Goal: Find specific page/section: Find specific page/section

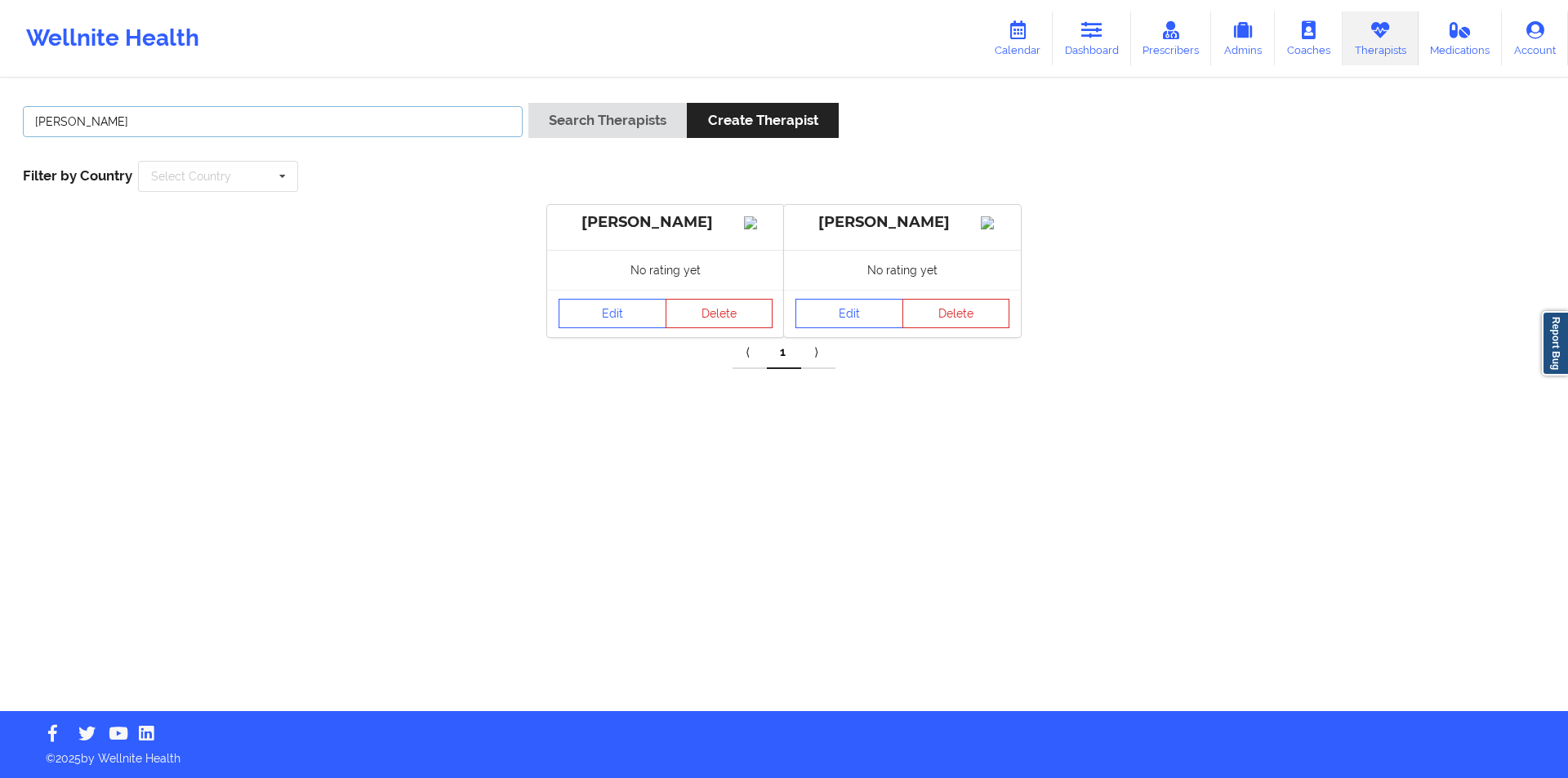
click at [259, 118] on input "[PERSON_NAME]" at bounding box center [273, 121] width 500 height 31
drag, startPoint x: 0, startPoint y: 0, endPoint x: 259, endPoint y: 118, distance: 284.6
click at [259, 118] on input "[PERSON_NAME]" at bounding box center [273, 121] width 500 height 31
paste input "[PERSON_NAME]"
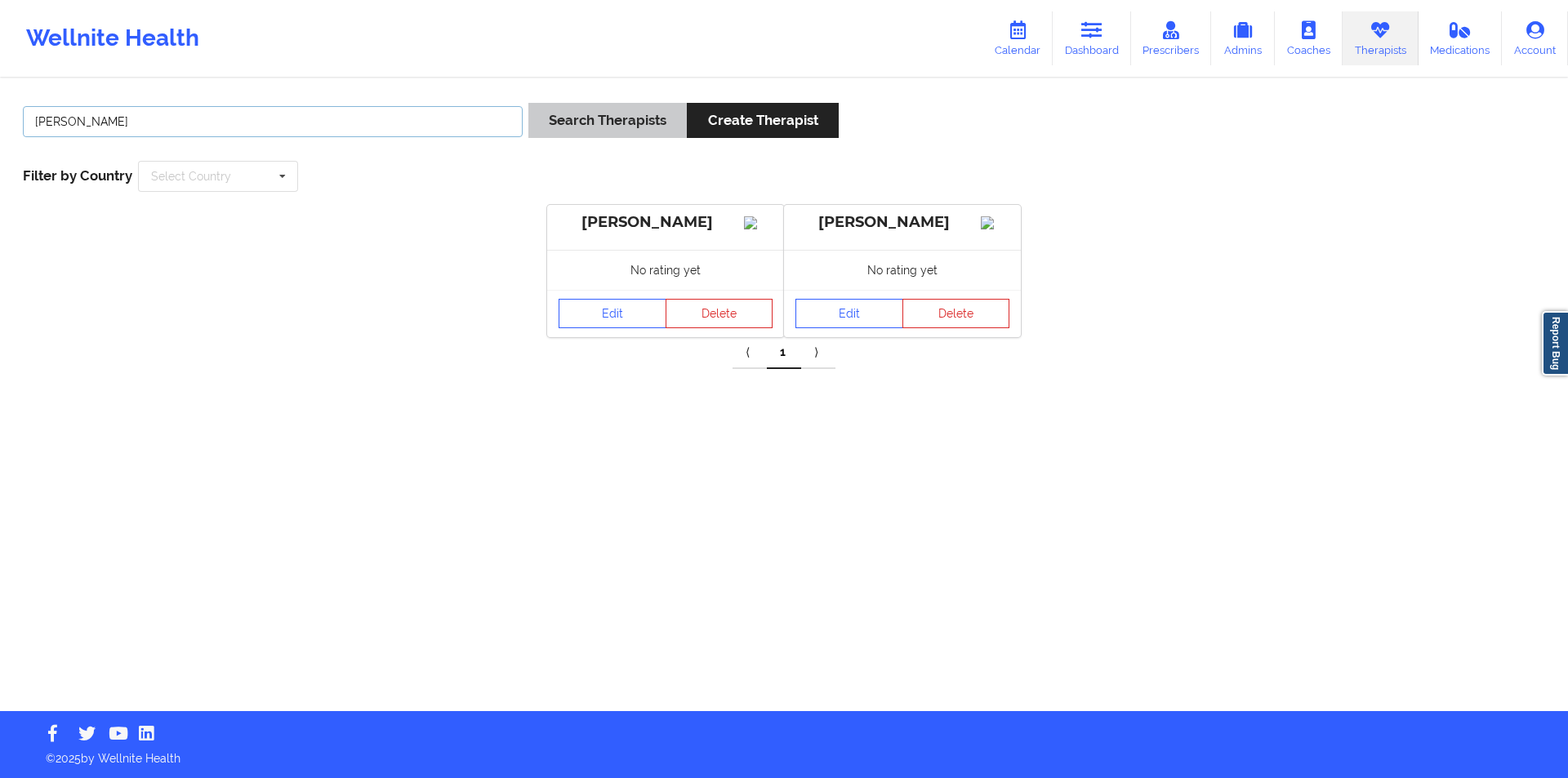
type input "[PERSON_NAME]"
click at [636, 122] on button "Search Therapists" at bounding box center [607, 120] width 158 height 35
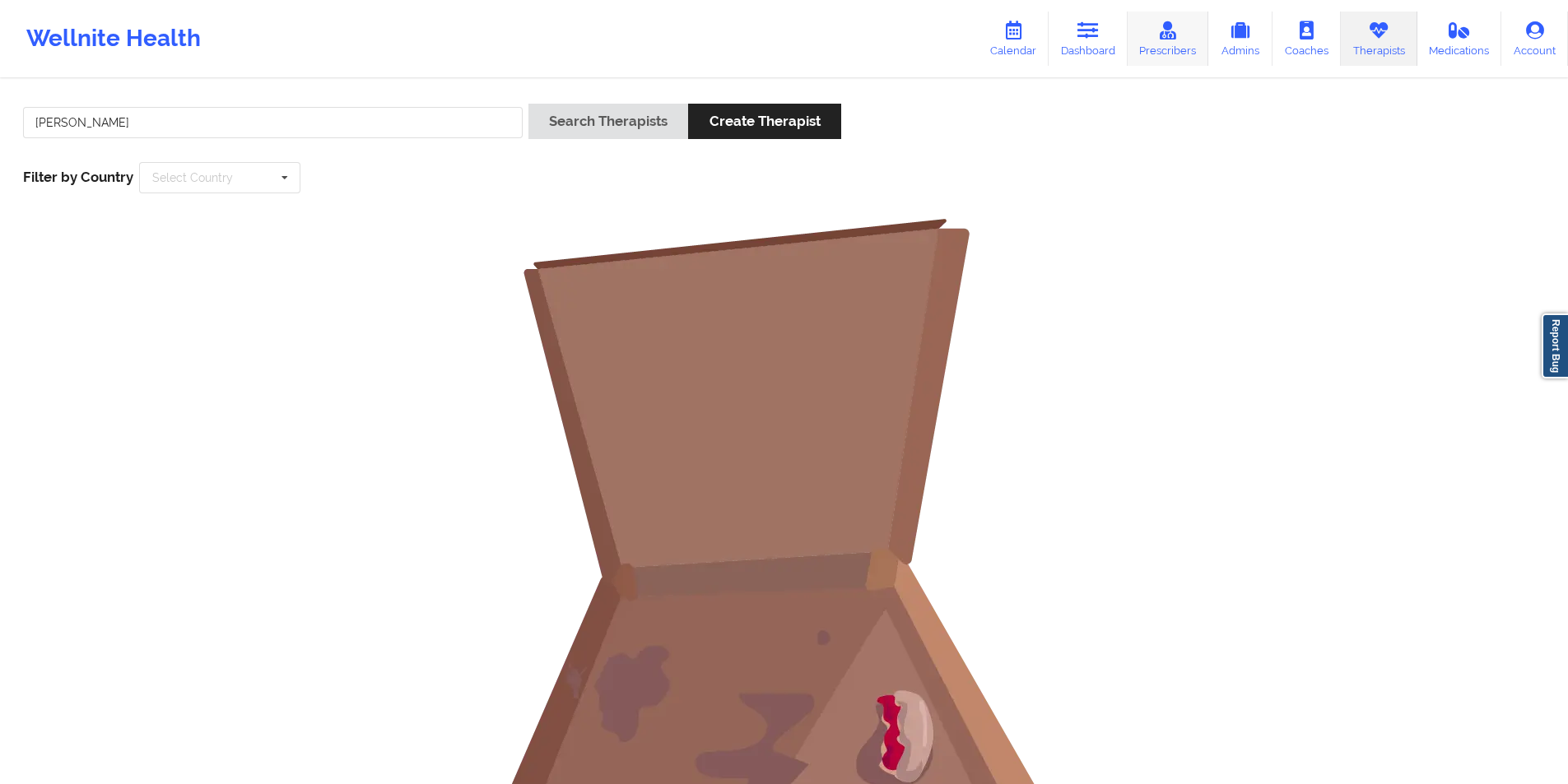
click at [1173, 28] on icon at bounding box center [1167, 30] width 22 height 18
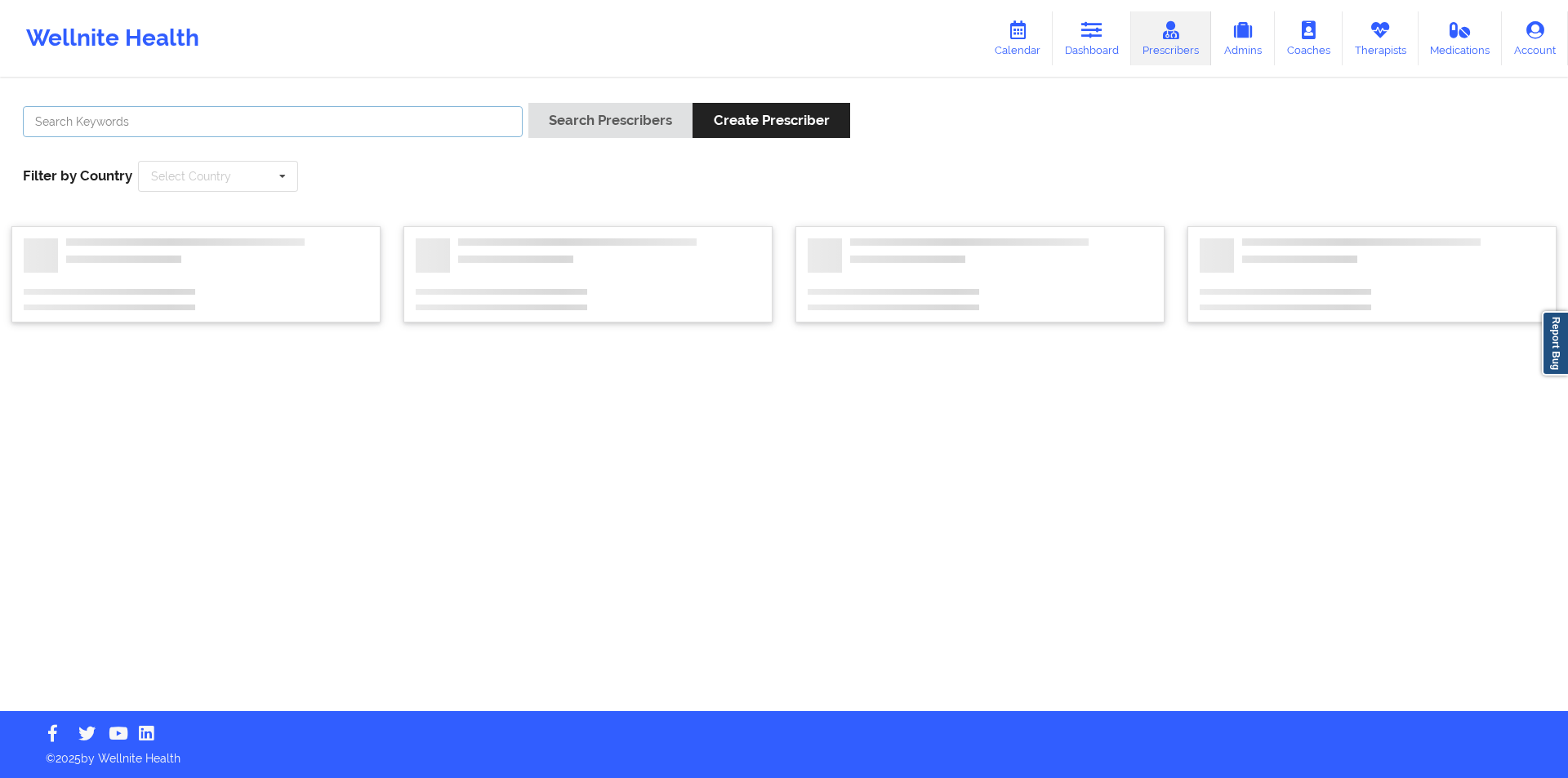
click at [362, 122] on input "text" at bounding box center [273, 121] width 500 height 31
type input "[PERSON_NAME]"
click at [666, 126] on button "Search Prescribers" at bounding box center [611, 120] width 164 height 35
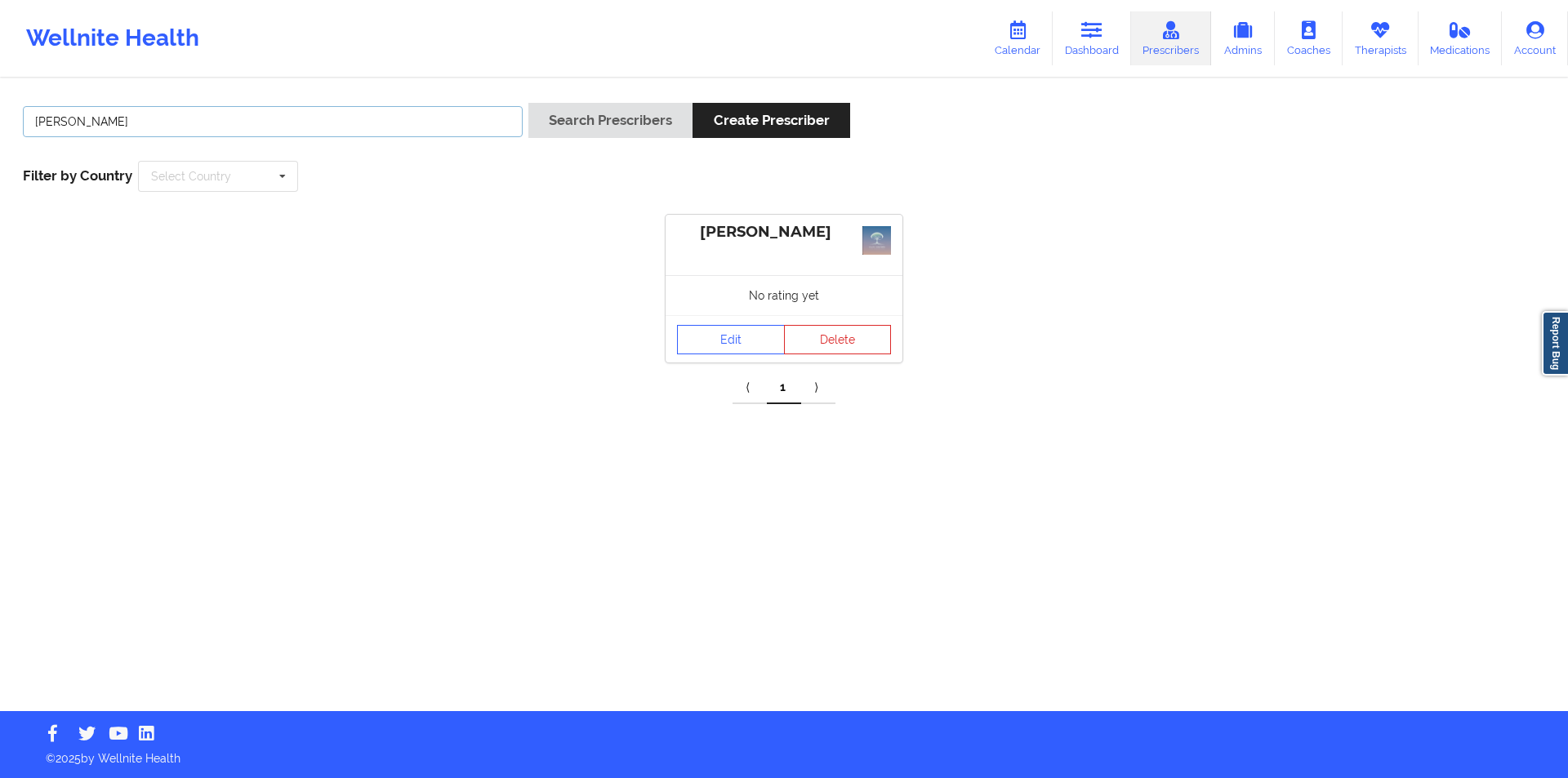
click at [214, 127] on input "[PERSON_NAME]" at bounding box center [273, 121] width 500 height 31
click at [1376, 45] on link "Therapists" at bounding box center [1381, 38] width 76 height 54
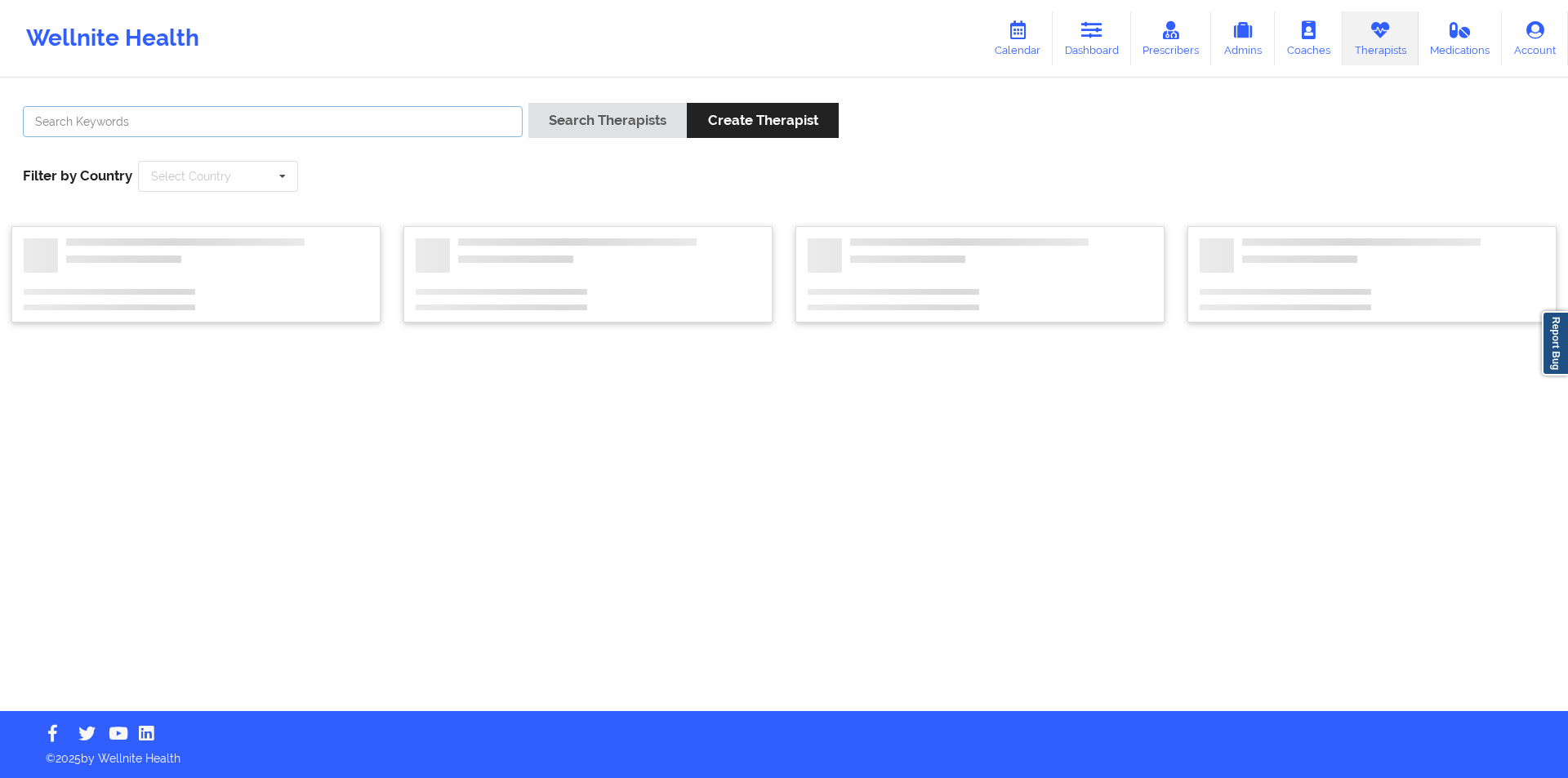
click at [373, 121] on input "text" at bounding box center [273, 121] width 500 height 31
click at [399, 121] on input "text" at bounding box center [273, 121] width 500 height 31
paste input "[PERSON_NAME]"
type input "[PERSON_NAME]"
click at [618, 120] on button "Search Therapists" at bounding box center [607, 120] width 158 height 35
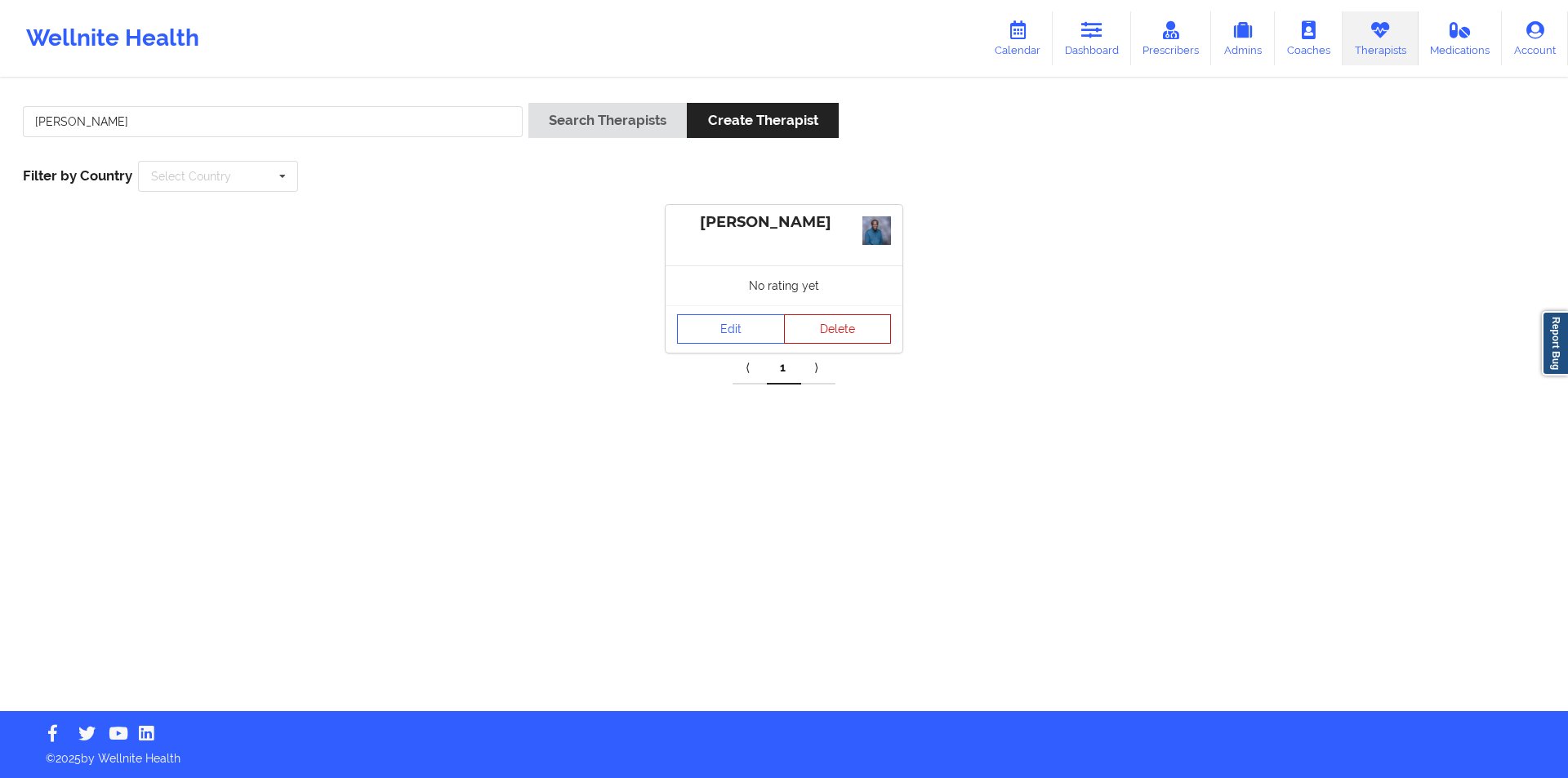
click at [830, 327] on button "Delete" at bounding box center [838, 329] width 108 height 29
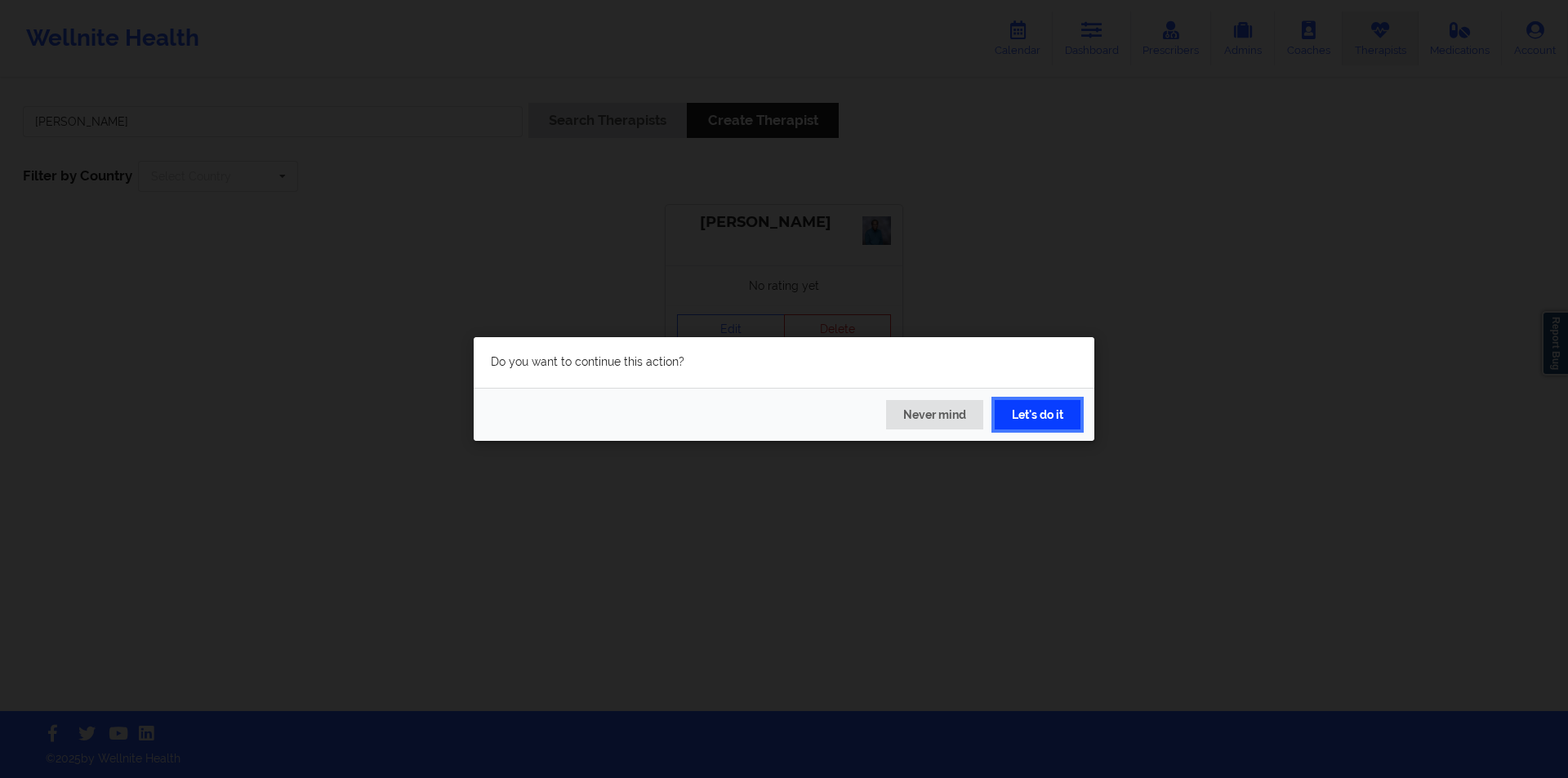
click at [1056, 414] on button "Let's do it" at bounding box center [1038, 415] width 86 height 29
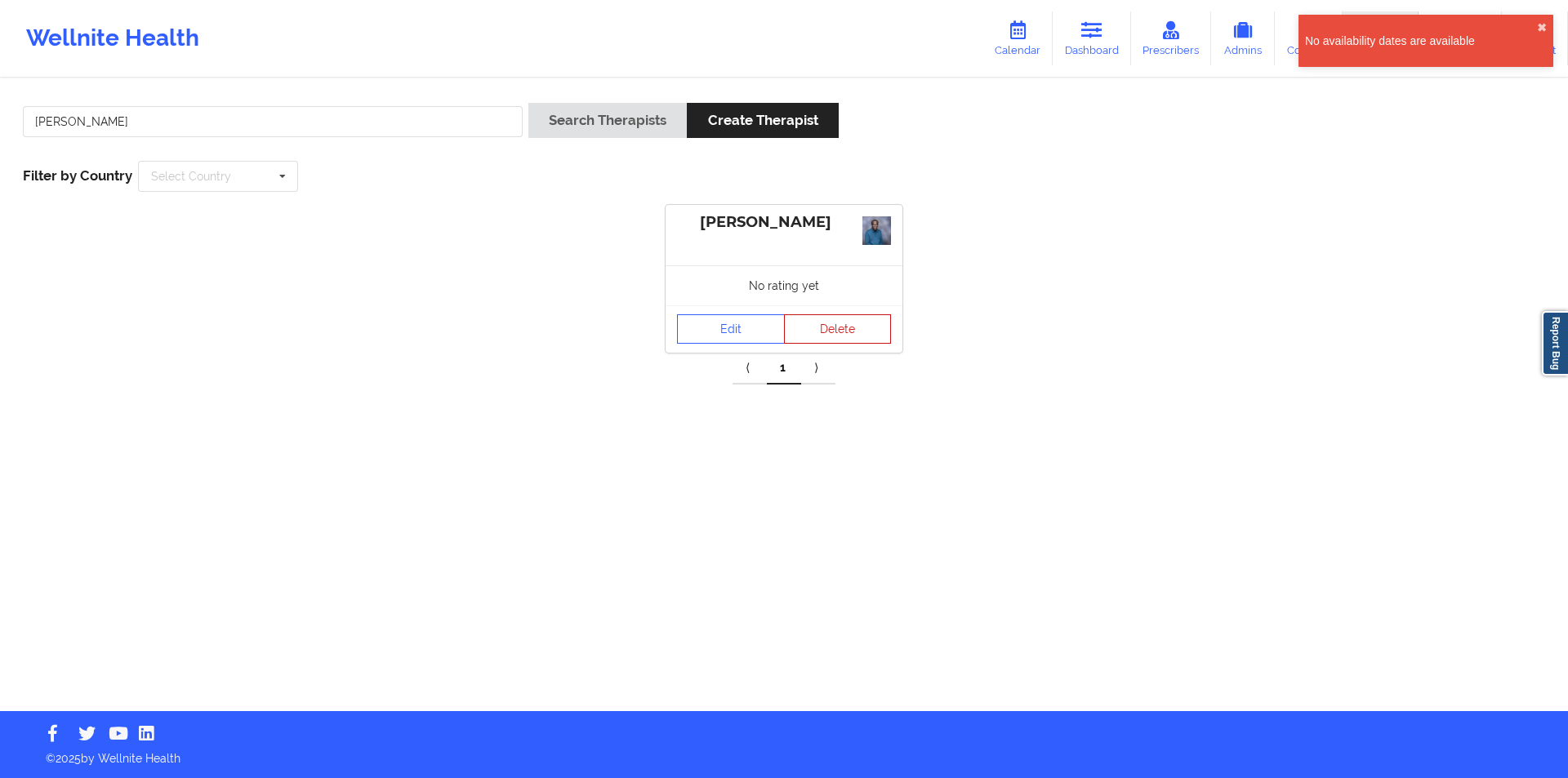
click at [851, 329] on button "Delete" at bounding box center [838, 329] width 108 height 29
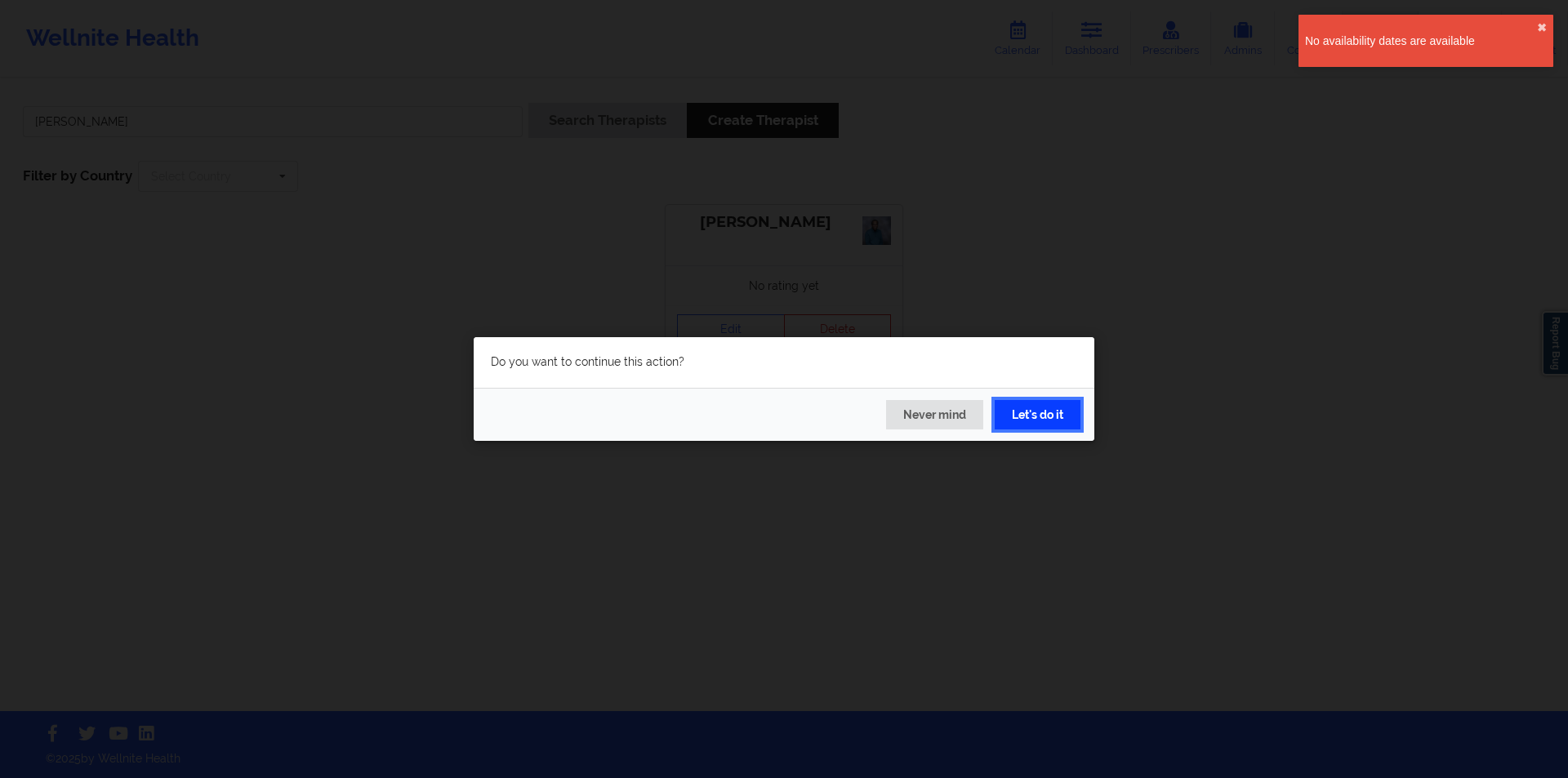
click at [1041, 410] on button "Let's do it" at bounding box center [1038, 415] width 86 height 29
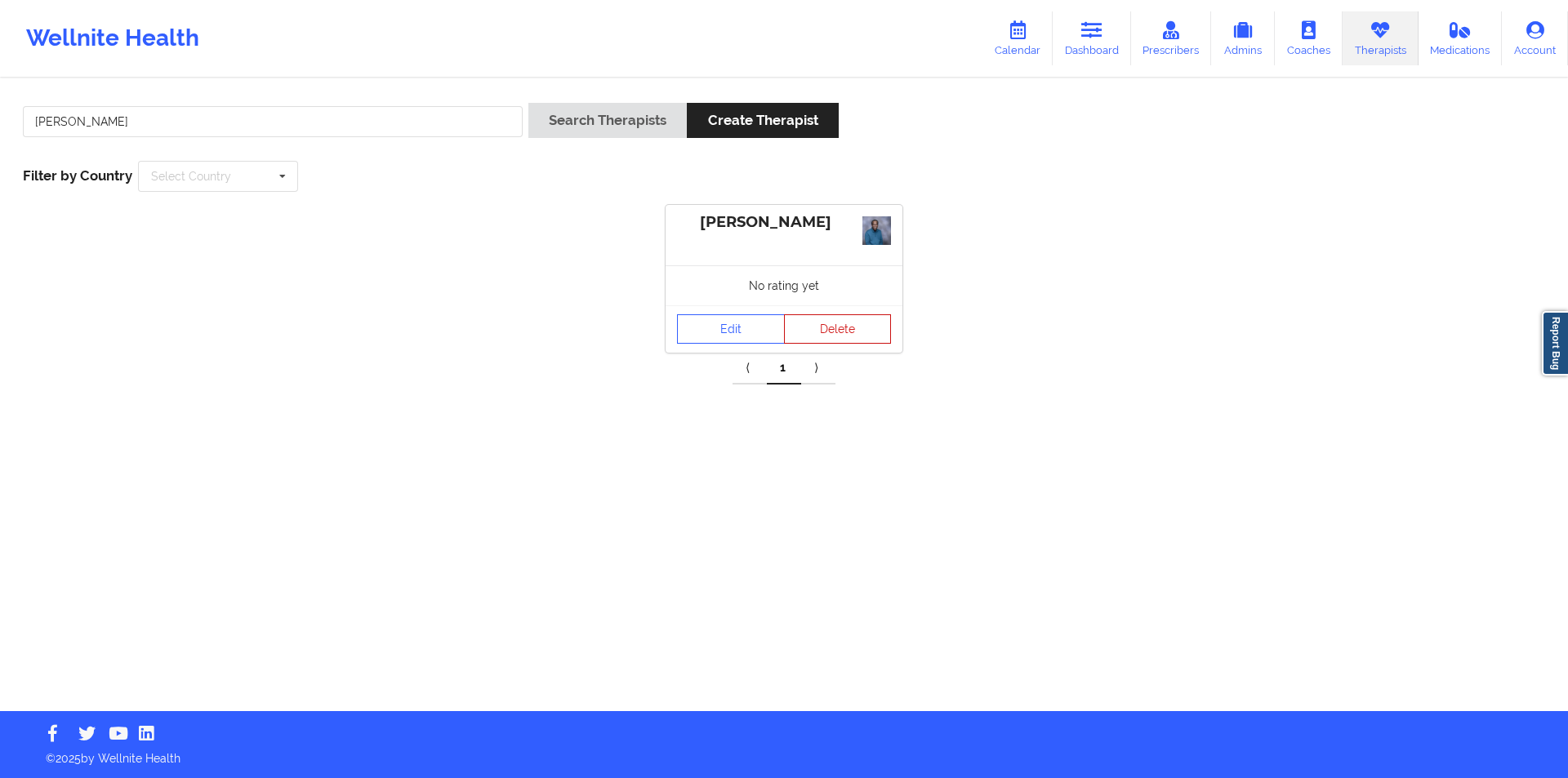
click at [838, 320] on button "Delete" at bounding box center [838, 329] width 108 height 29
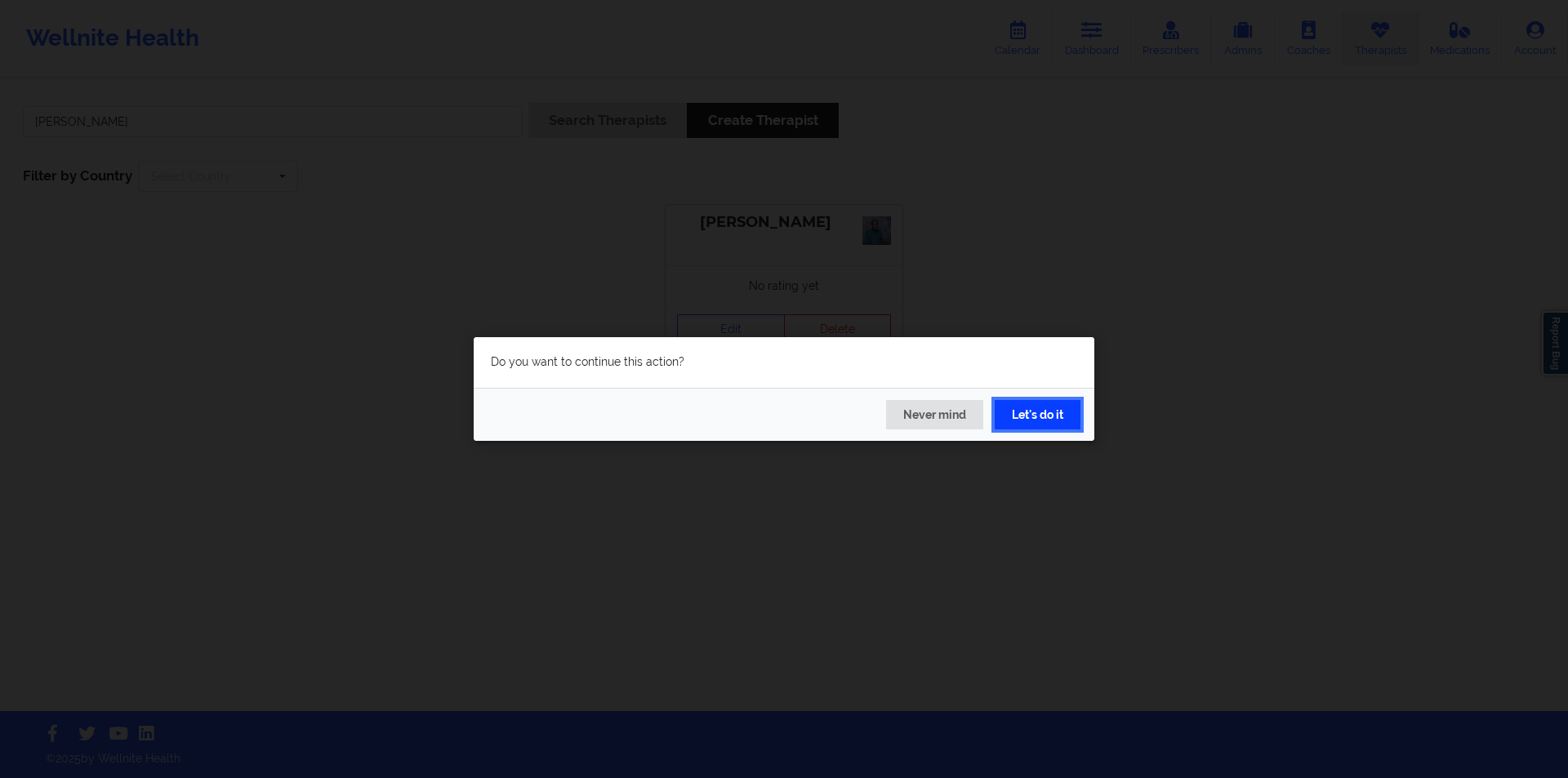
click at [1038, 409] on button "Let's do it" at bounding box center [1038, 415] width 86 height 29
